Goal: Task Accomplishment & Management: Manage account settings

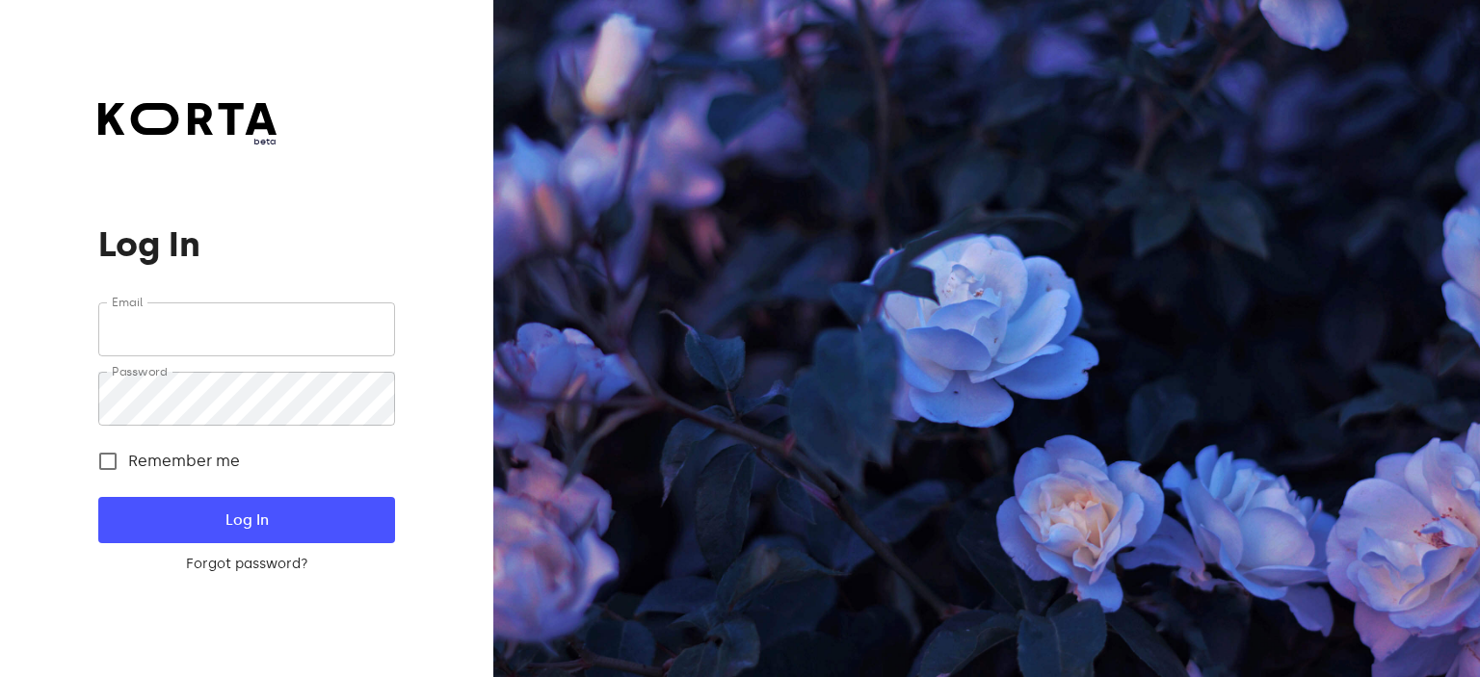
type input "[EMAIL_ADDRESS][DOMAIN_NAME]"
click at [307, 531] on span "Log In" at bounding box center [246, 520] width 234 height 25
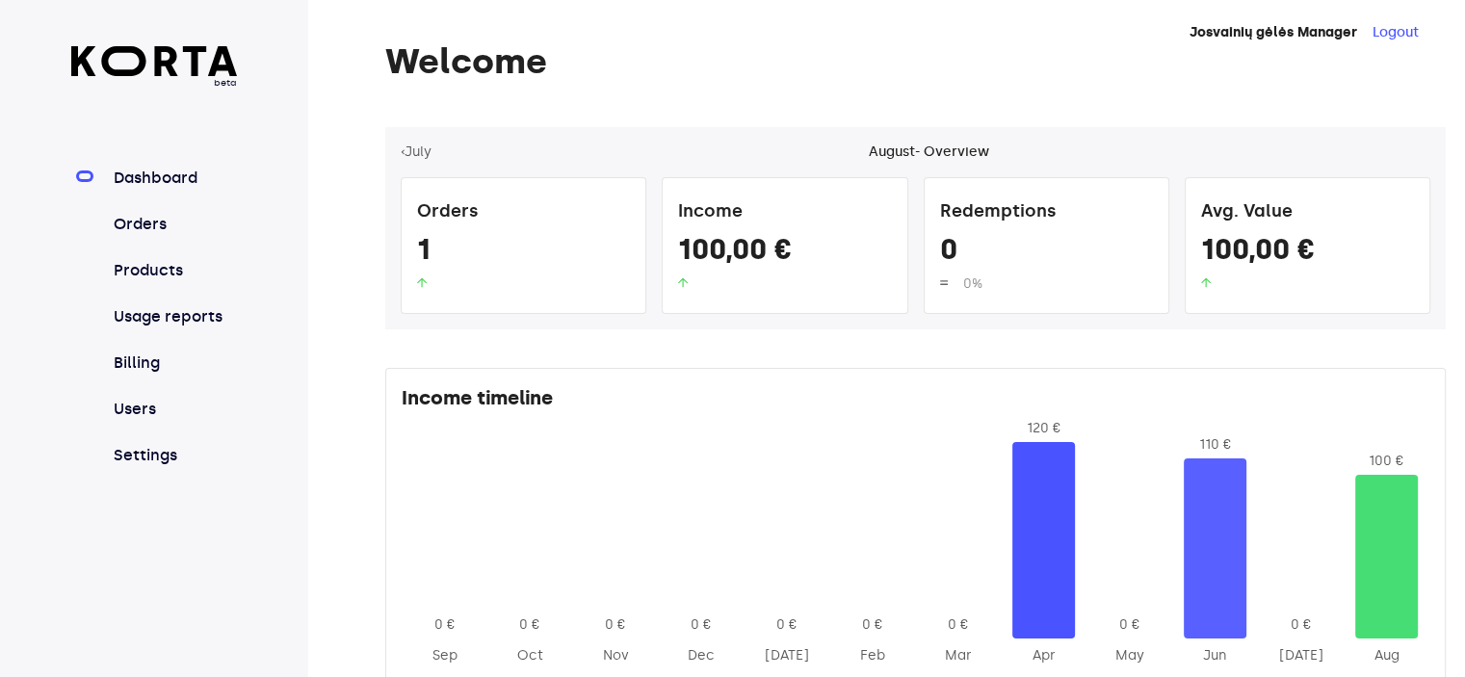
drag, startPoint x: 1132, startPoint y: 9, endPoint x: 946, endPoint y: 26, distance: 186.7
click at [946, 26] on div "Josvainių gėlės Manager Logout" at bounding box center [863, 32] width 1111 height 19
click at [1414, 16] on div "Josvainių gėlės Manager Logout Welcome ‹ July August - Overview Orders 1 Income…" at bounding box center [886, 341] width 1157 height 682
click at [1415, 26] on button "Logout" at bounding box center [1396, 32] width 46 height 19
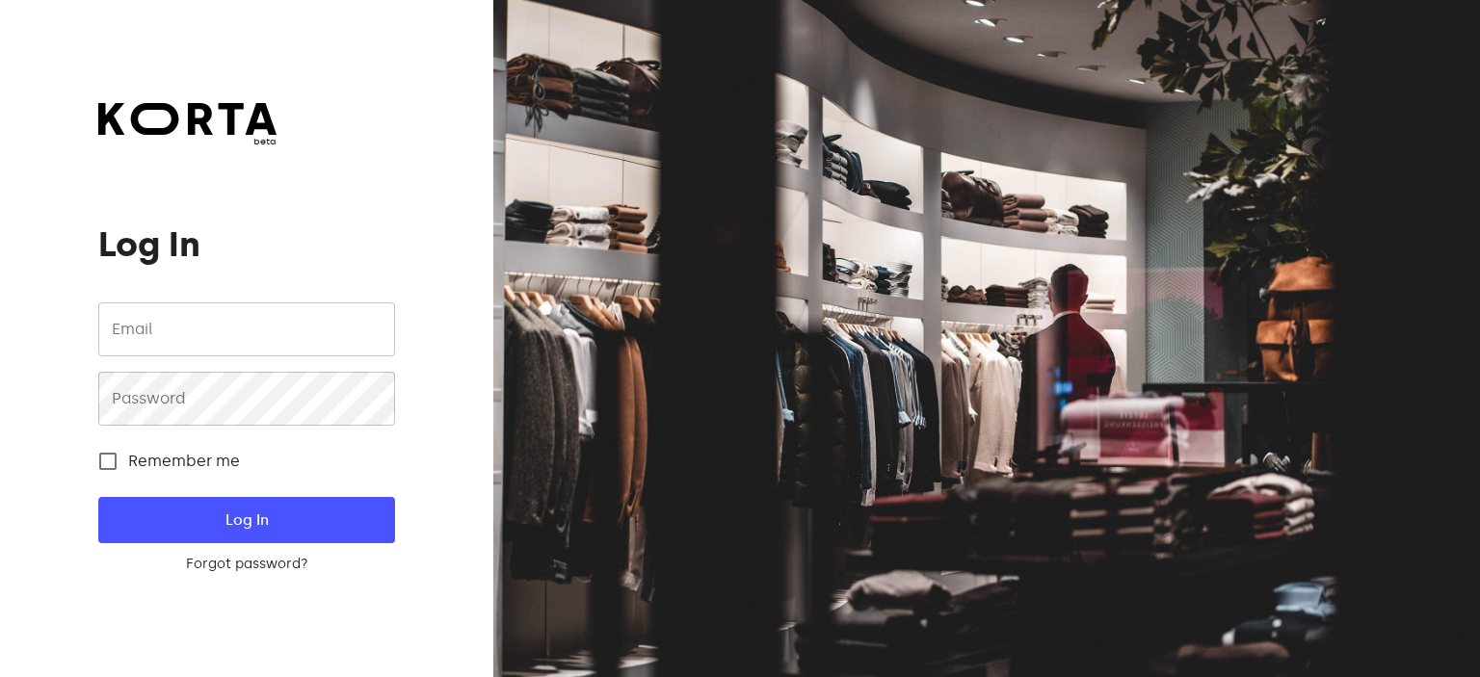
type input "[EMAIL_ADDRESS][DOMAIN_NAME]"
click at [292, 518] on span "Log In" at bounding box center [246, 520] width 234 height 25
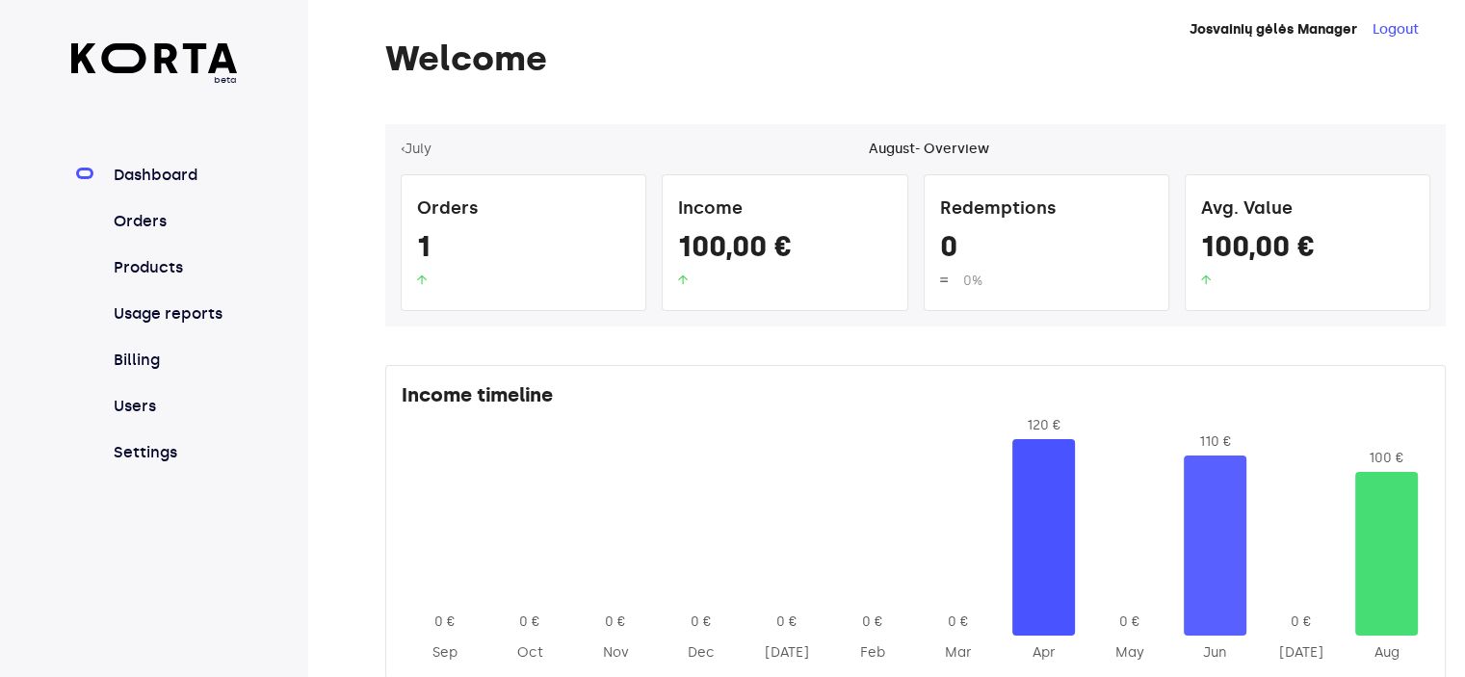
scroll to position [4, 0]
click at [1395, 564] on div at bounding box center [1386, 553] width 63 height 164
click at [1416, 633] on div at bounding box center [1386, 553] width 63 height 164
